Goal: Task Accomplishment & Management: Manage account settings

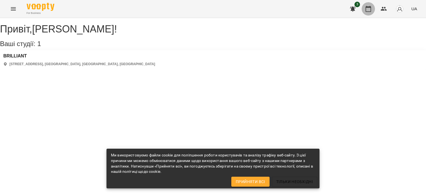
click at [368, 5] on button "button" at bounding box center [367, 8] width 13 height 13
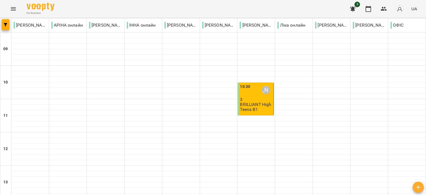
scroll to position [273, 0]
type input "**********"
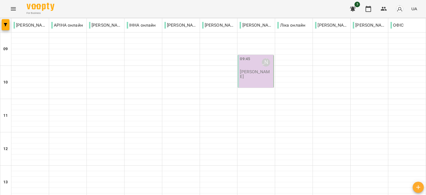
click at [243, 76] on div "09:45 [PERSON_NAME] [PERSON_NAME]" at bounding box center [255, 71] width 36 height 33
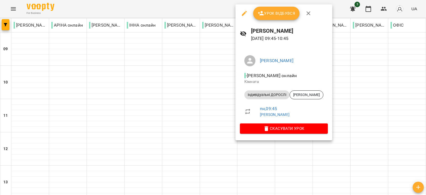
click at [284, 13] on span "Урок відбувся" at bounding box center [276, 13] width 38 height 7
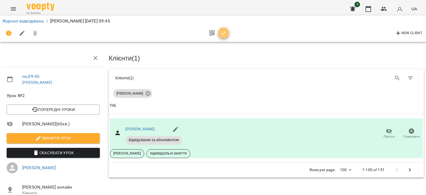
click at [227, 30] on span "button" at bounding box center [223, 33] width 11 height 7
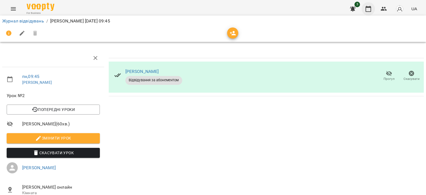
click at [369, 12] on button "button" at bounding box center [367, 8] width 13 height 13
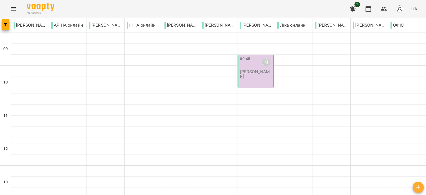
scroll to position [166, 0]
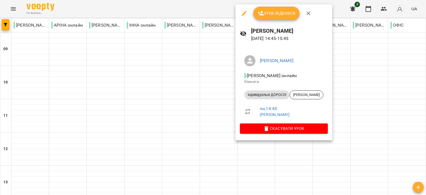
click at [270, 14] on span "Урок відбувся" at bounding box center [276, 13] width 38 height 7
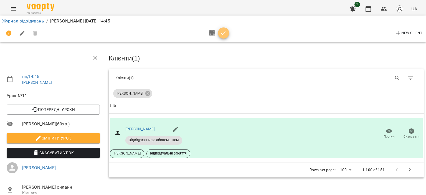
click at [223, 33] on icon "button" at bounding box center [223, 33] width 7 height 7
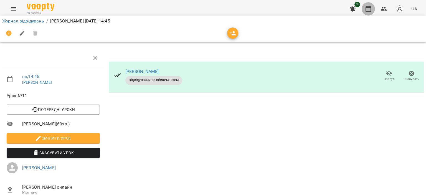
drag, startPoint x: 365, startPoint y: 4, endPoint x: 364, endPoint y: 9, distance: 5.1
click at [365, 4] on button "button" at bounding box center [367, 8] width 13 height 13
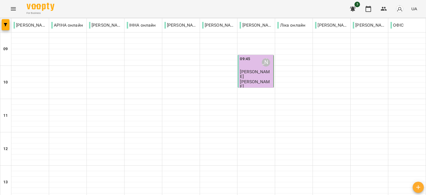
scroll to position [273, 0]
click at [69, 0] on div "For Business 3 UA" at bounding box center [213, 9] width 426 height 18
